Goal: Use online tool/utility: Utilize a website feature to perform a specific function

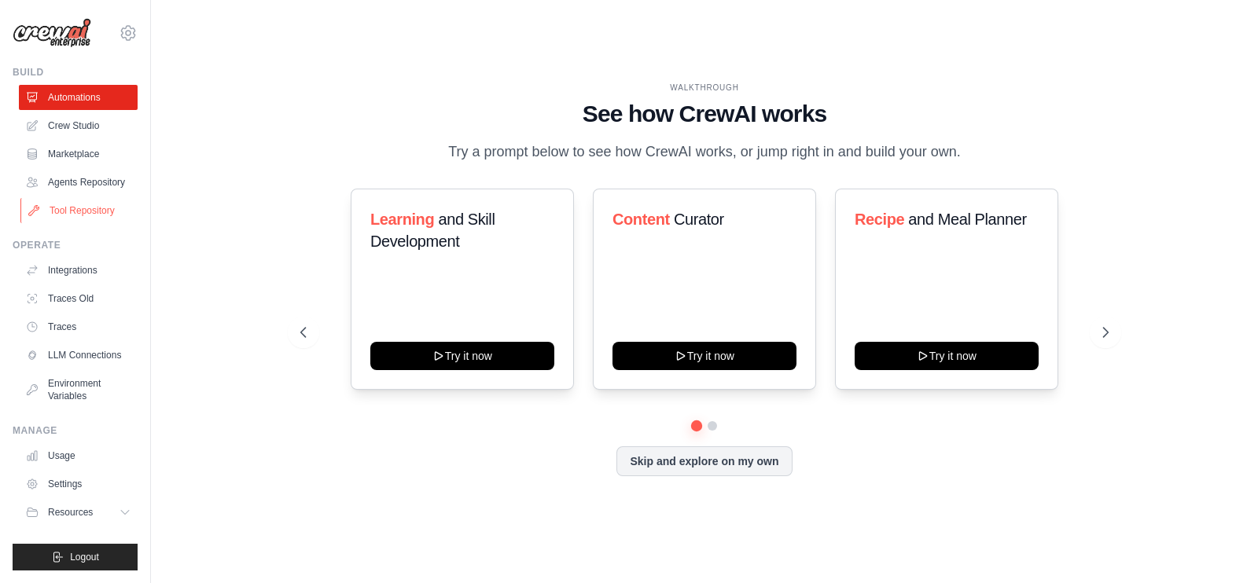
click at [57, 202] on link "Tool Repository" at bounding box center [79, 210] width 119 height 25
click at [76, 184] on link "Agents Repository" at bounding box center [79, 182] width 119 height 25
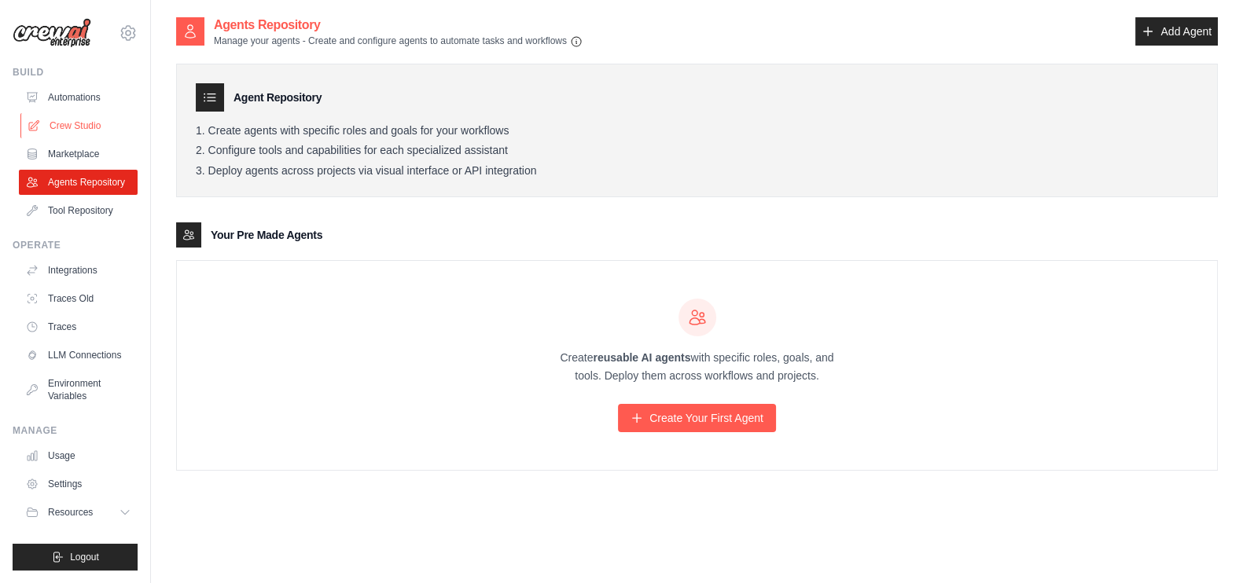
click at [93, 124] on link "Crew Studio" at bounding box center [79, 125] width 119 height 25
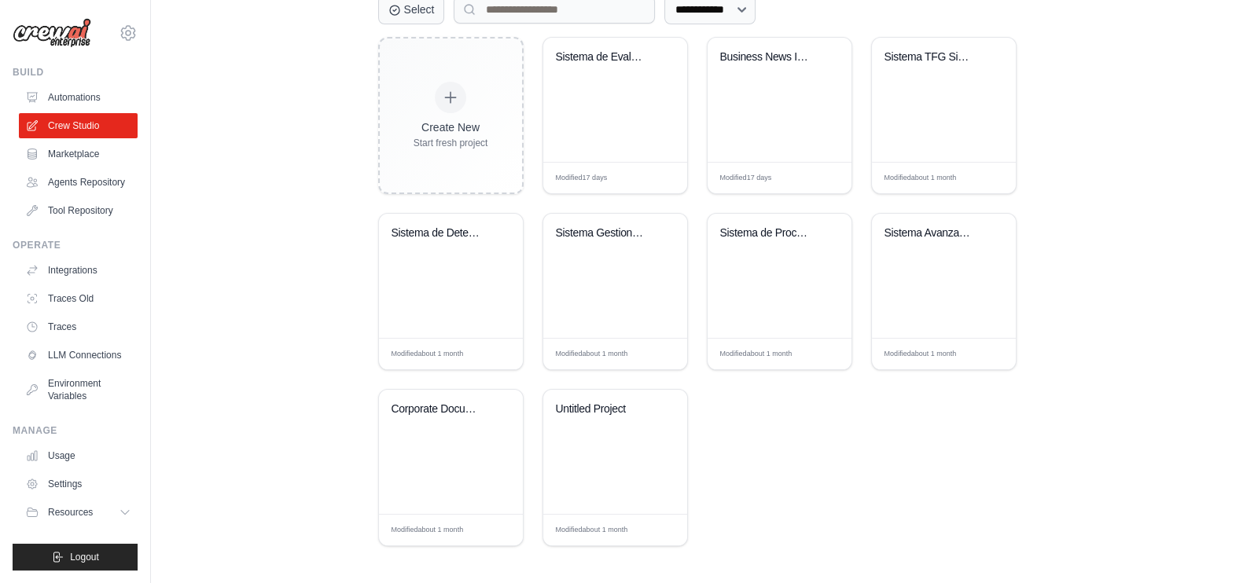
scroll to position [402, 0]
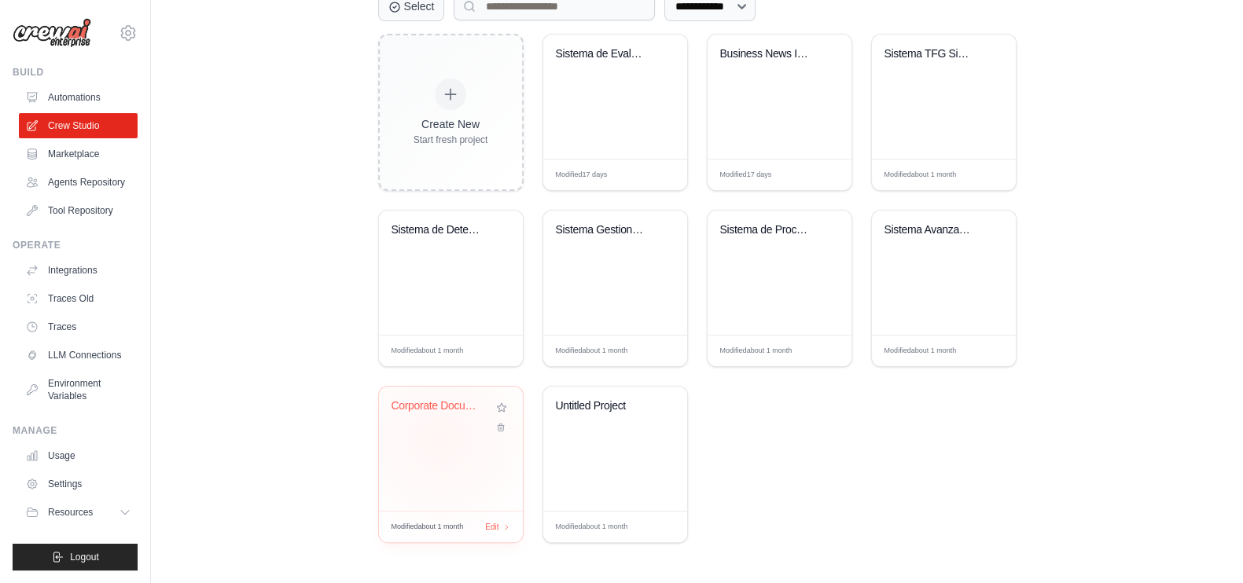
click at [439, 438] on div "Corporate Document Intelligence Sys..." at bounding box center [451, 449] width 144 height 124
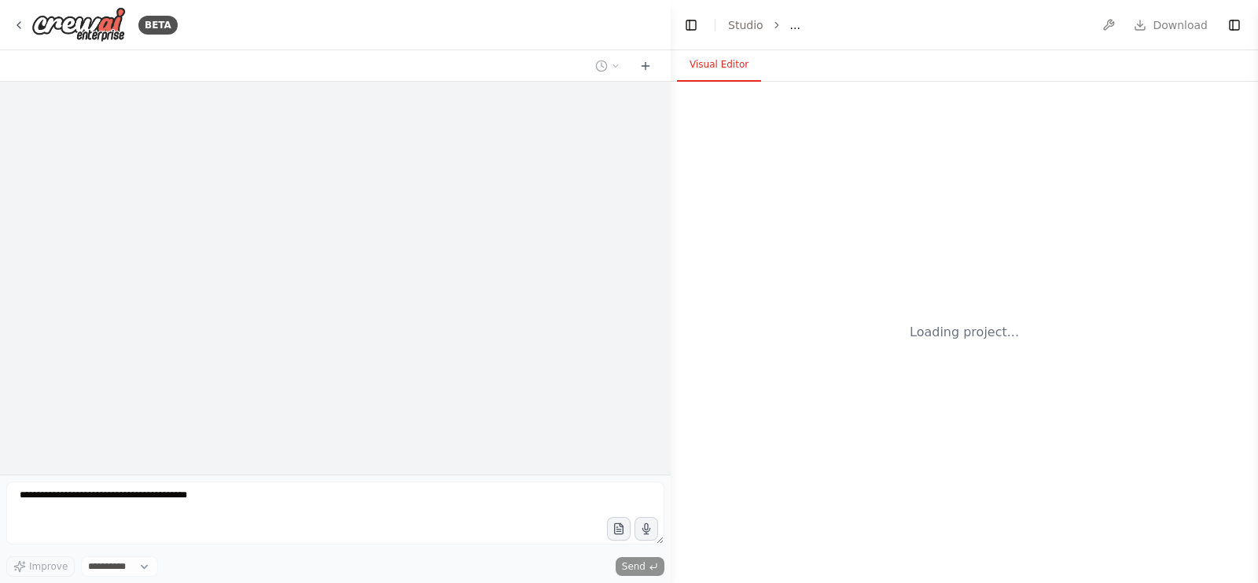
select select "****"
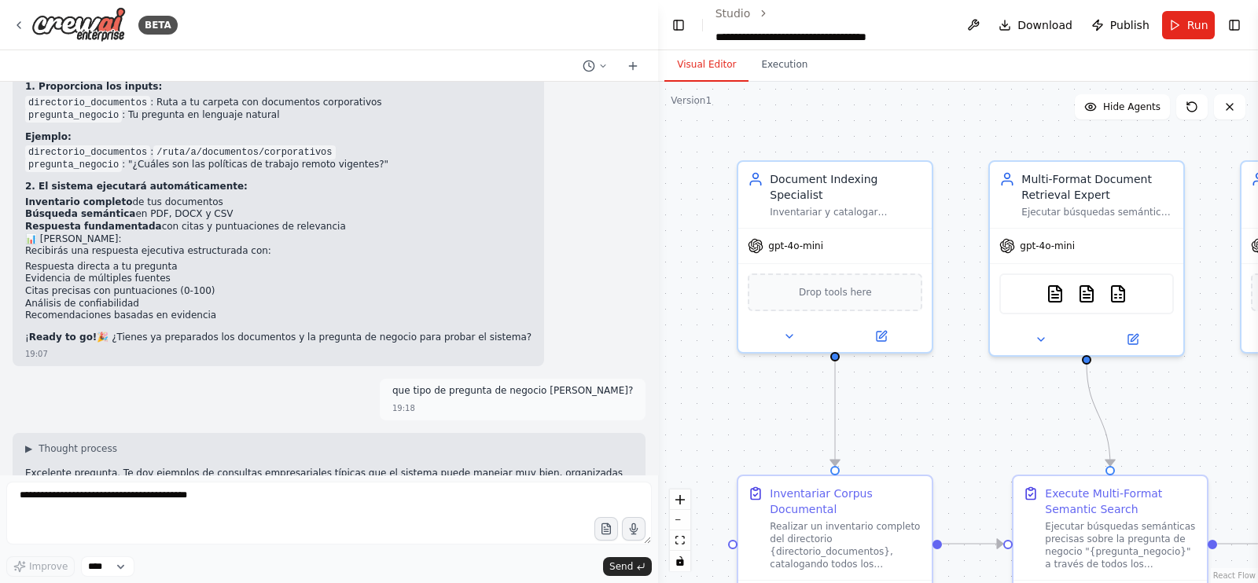
scroll to position [2748, 0]
